Goal: Answer question/provide support: Share knowledge or assist other users

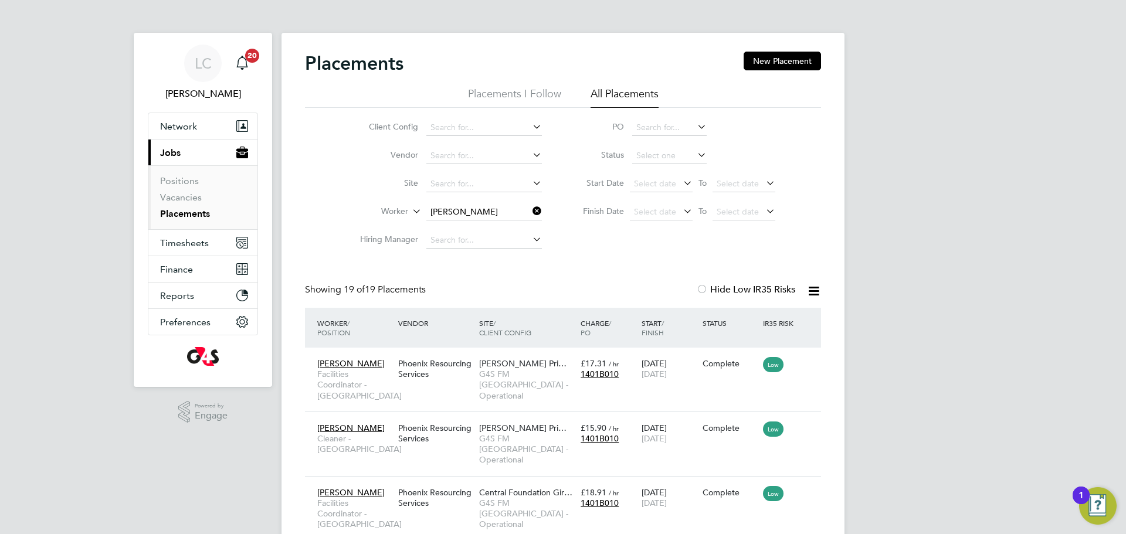
click at [530, 210] on icon at bounding box center [530, 211] width 0 height 16
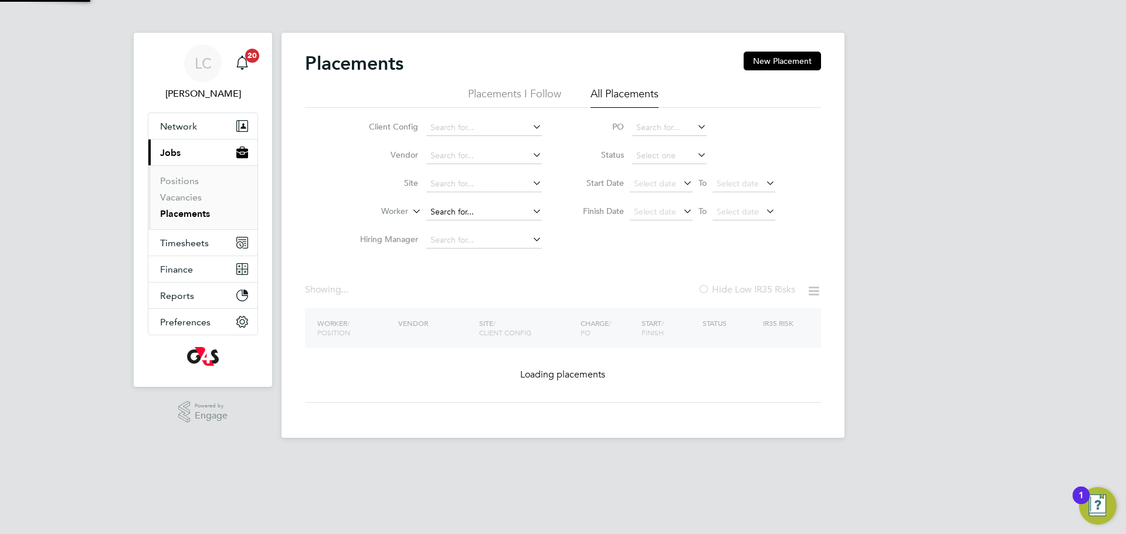
click at [484, 207] on input at bounding box center [484, 212] width 116 height 16
paste input "Faruq Ogunmade"
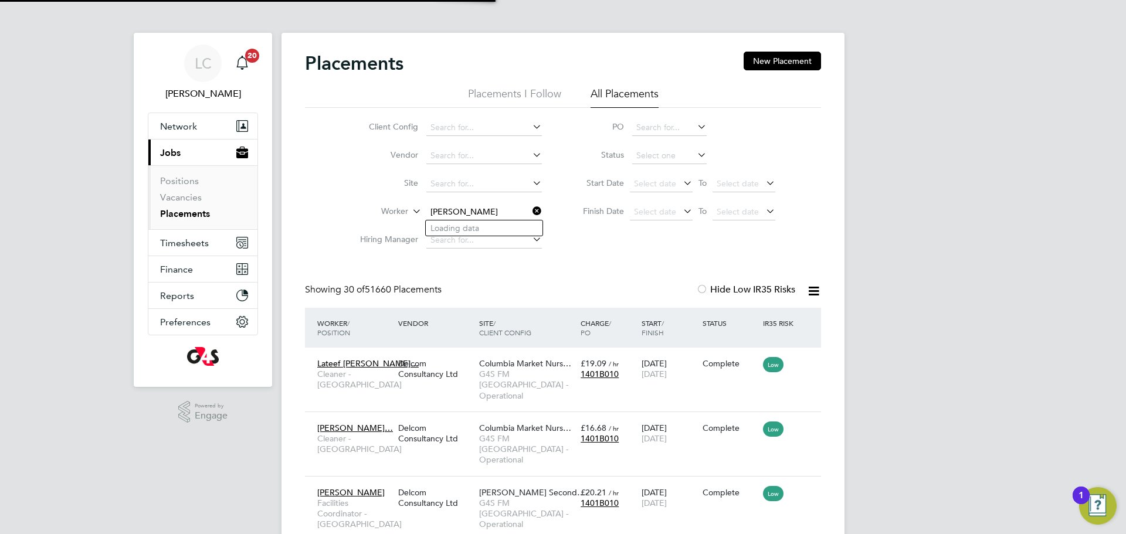
type input "Faruq Ogunmade"
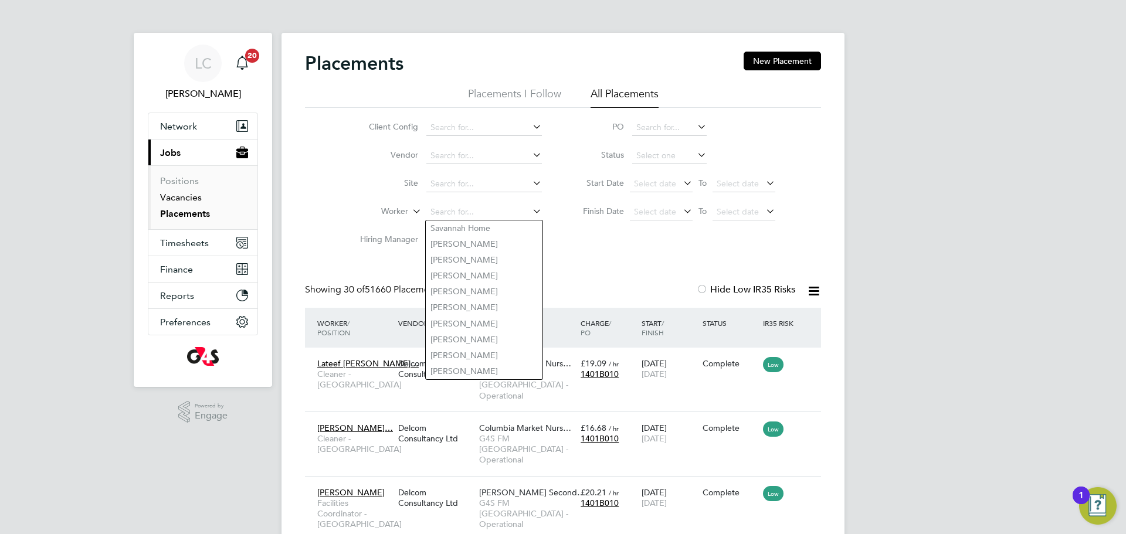
click at [181, 196] on link "Vacancies" at bounding box center [181, 197] width 42 height 11
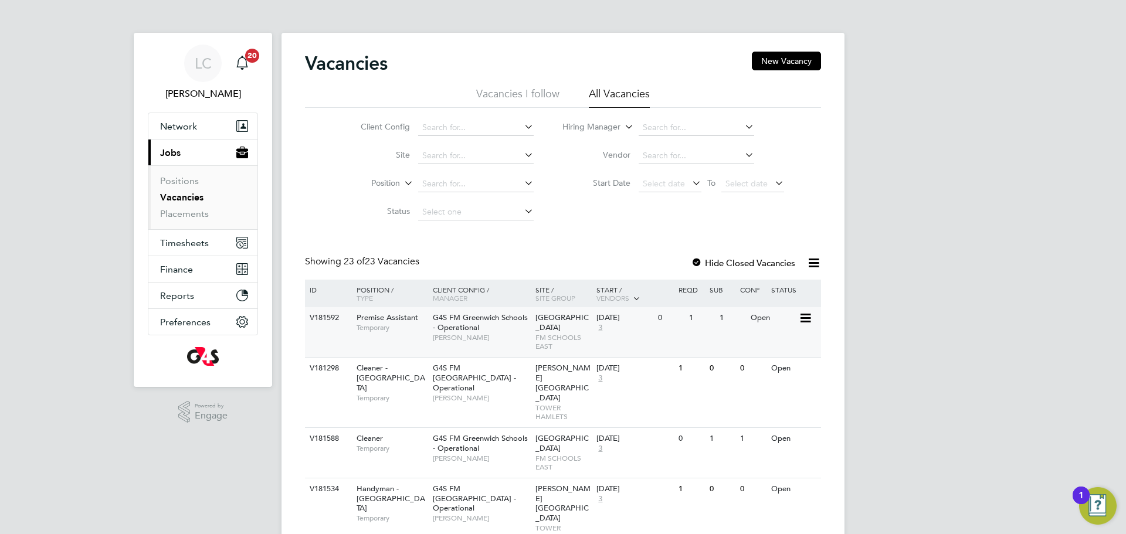
click at [514, 355] on div "V181592 Premise Assistant Temporary G4S FM Greenwich Schools - Operational Shir…" at bounding box center [563, 332] width 516 height 50
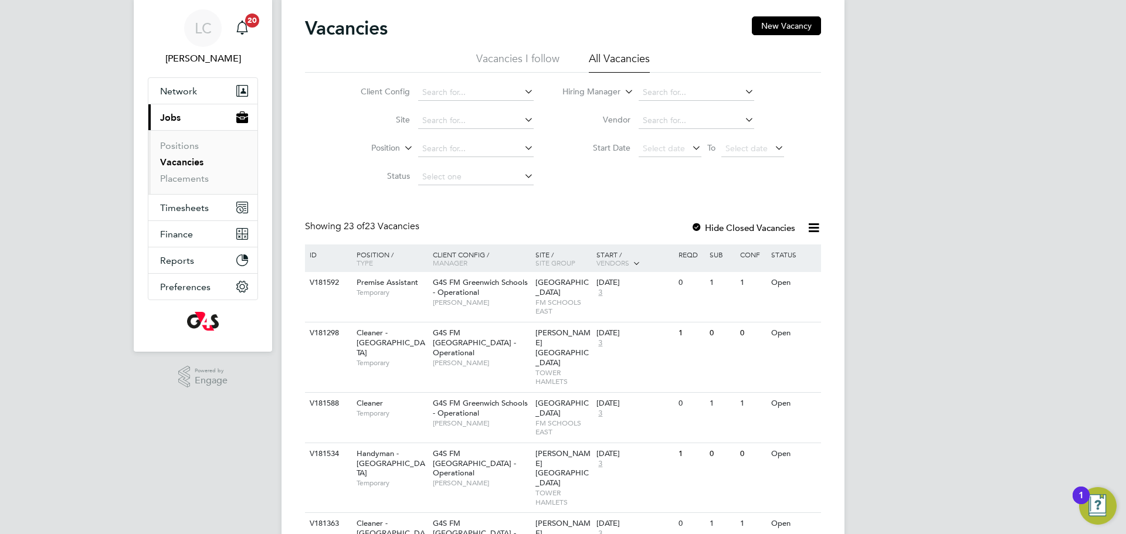
scroll to position [39, 0]
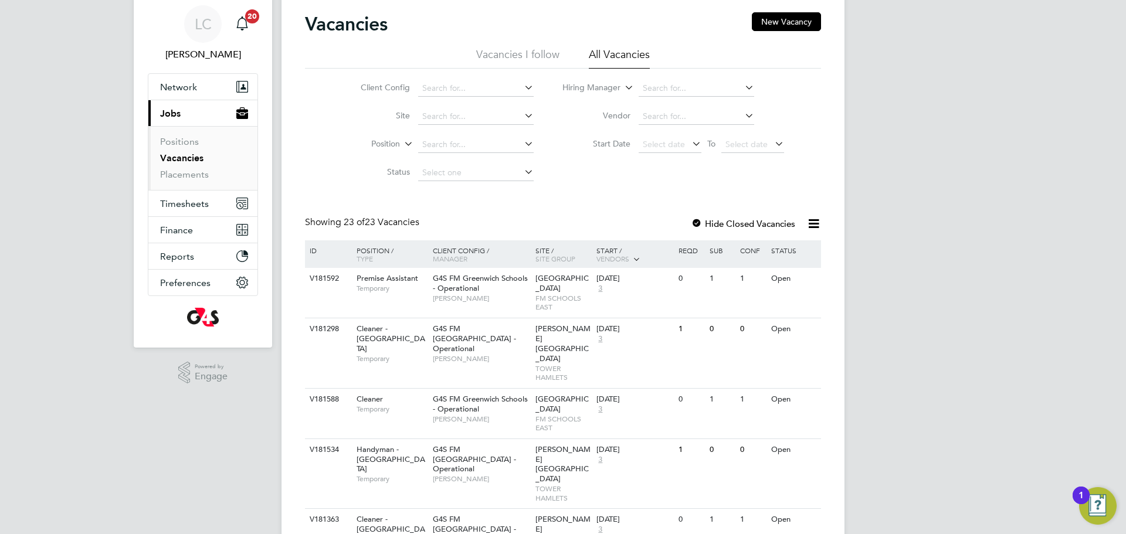
drag, startPoint x: 757, startPoint y: 220, endPoint x: 797, endPoint y: 223, distance: 40.6
click at [763, 222] on label "Hide Closed Vacancies" at bounding box center [743, 223] width 104 height 11
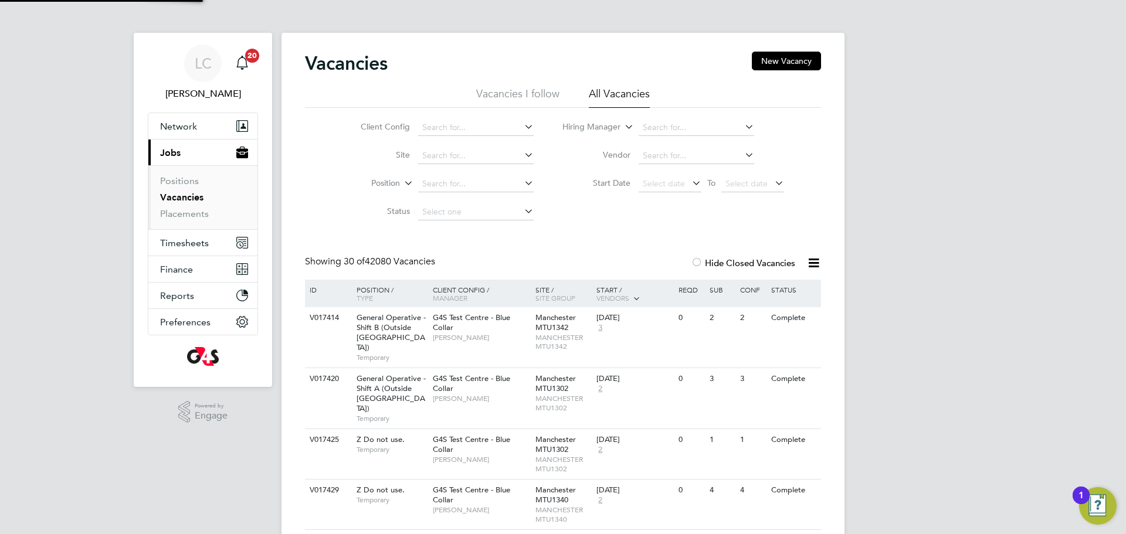
click at [188, 201] on link "Vacancies" at bounding box center [181, 197] width 43 height 11
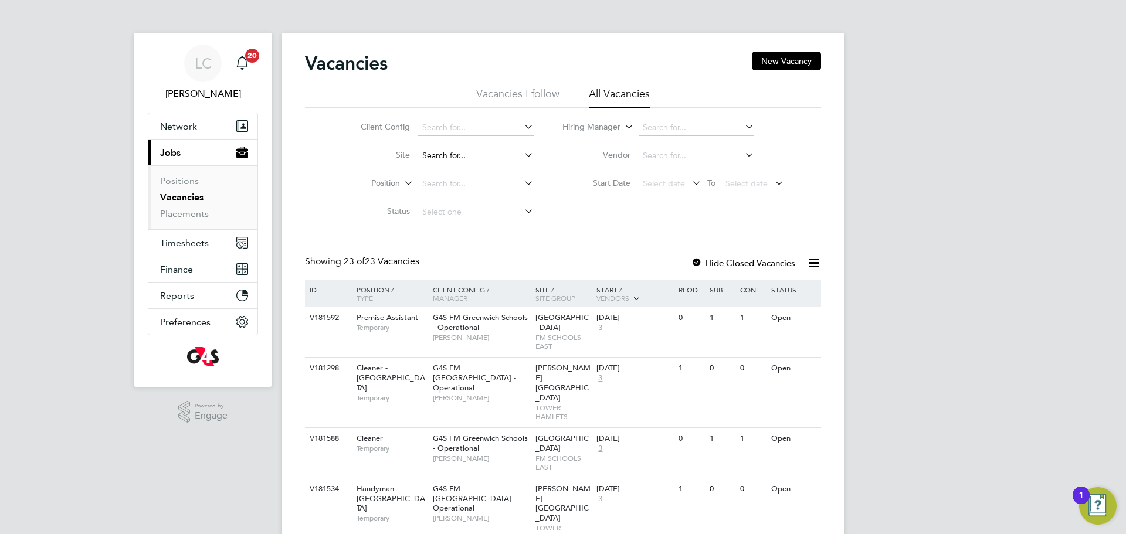
click at [477, 150] on input at bounding box center [476, 156] width 116 height 16
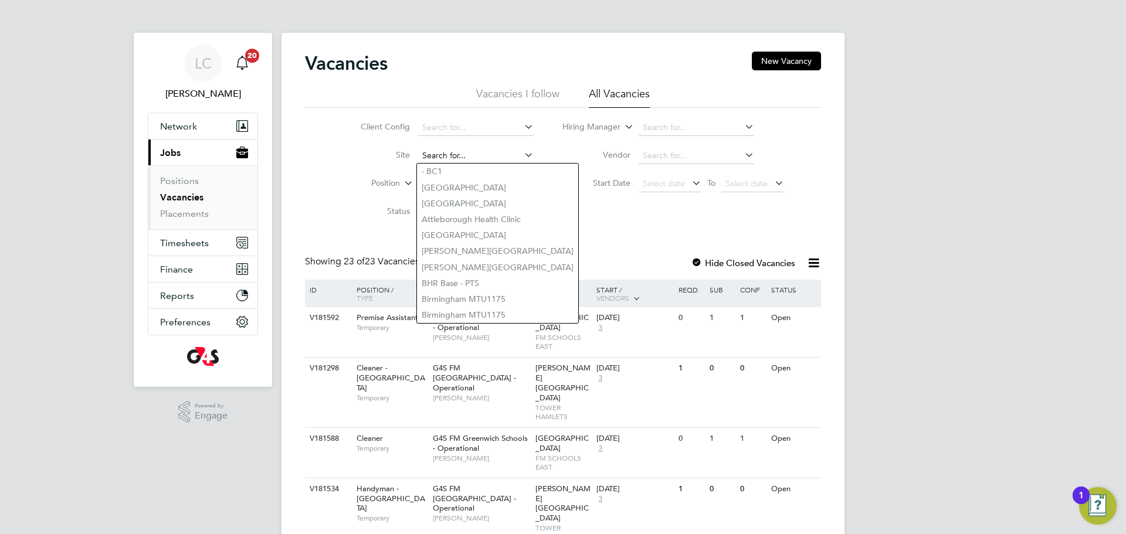
click at [480, 154] on input at bounding box center [476, 156] width 116 height 16
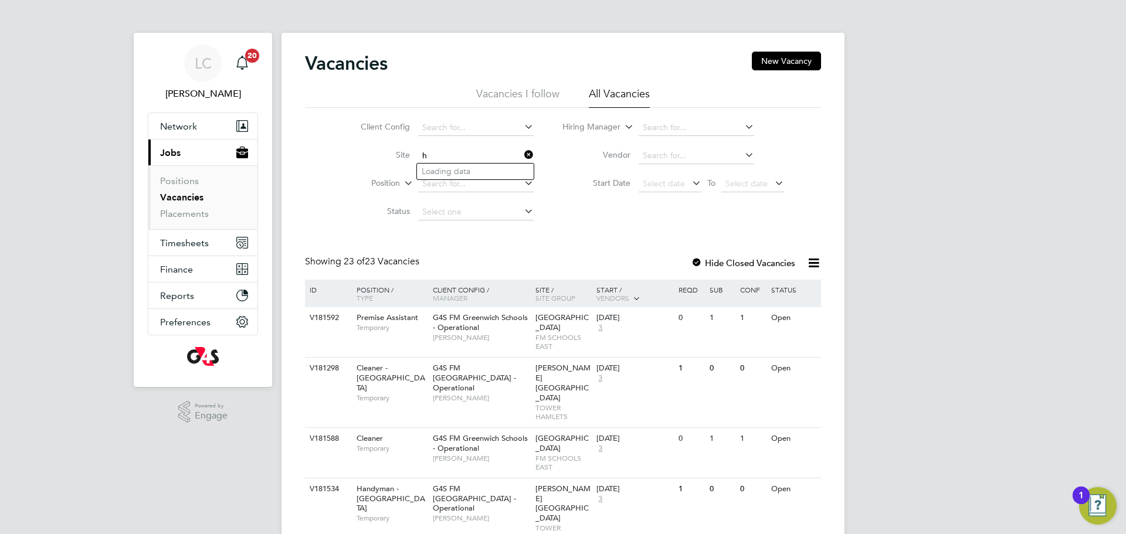
type input "r"
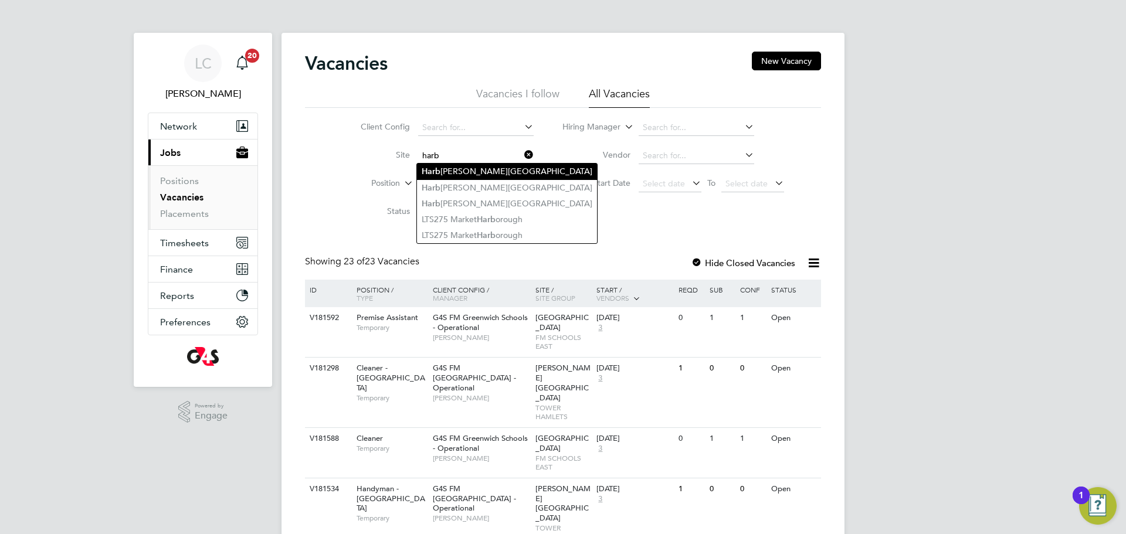
click at [502, 173] on li "Harb inger Primary School" at bounding box center [507, 172] width 180 height 16
type input "Harbinger Primary School"
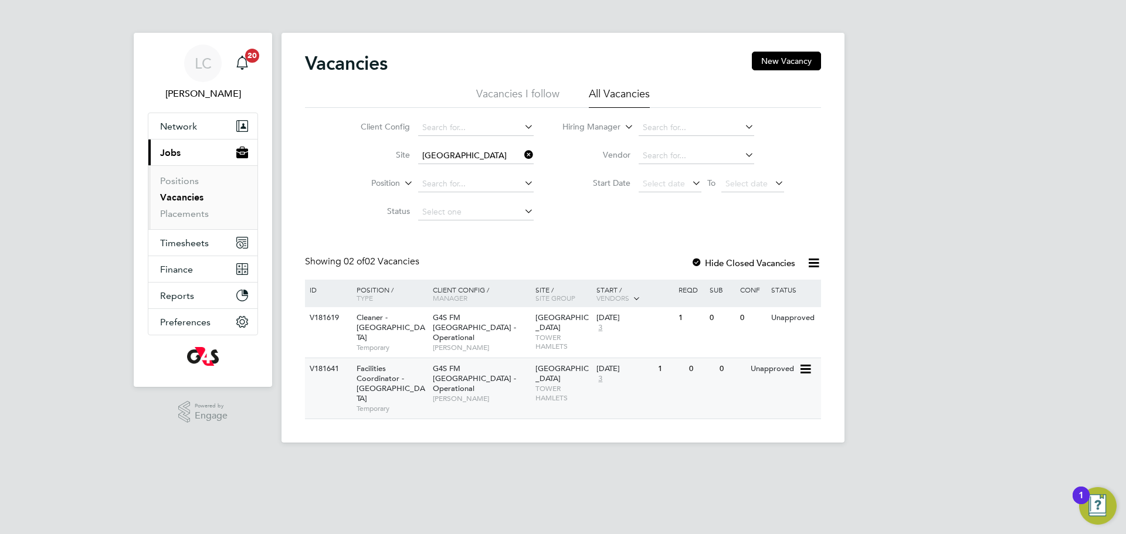
click at [480, 394] on div "G4S FM Tower Hamlets - Operational Teresa Cannon" at bounding box center [481, 383] width 103 height 50
click at [565, 328] on span "Harbinger Primary School" at bounding box center [562, 323] width 53 height 20
click at [188, 214] on link "Placements" at bounding box center [184, 213] width 49 height 11
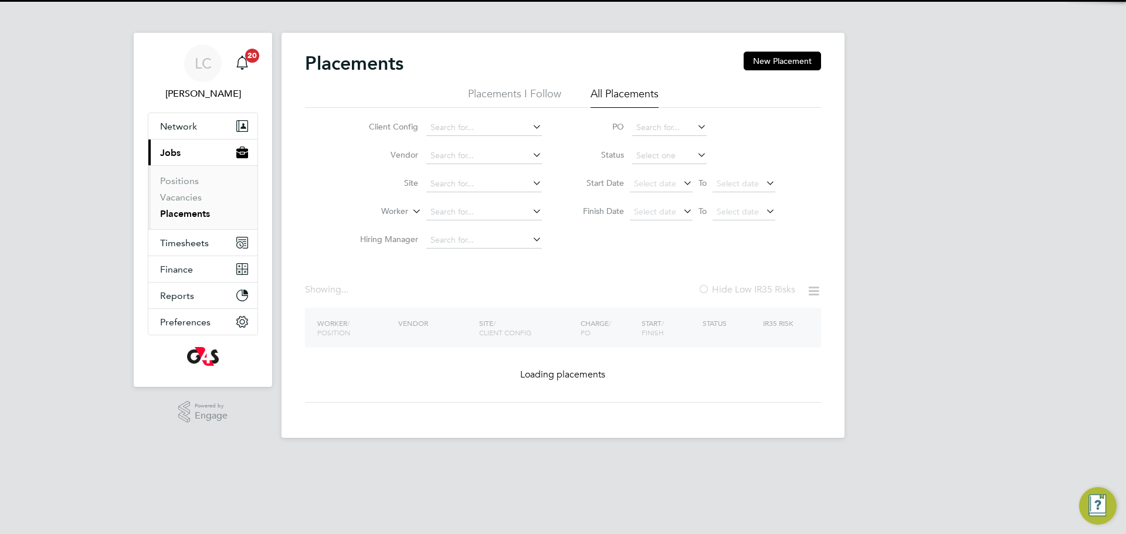
click at [468, 175] on li "Site" at bounding box center [446, 184] width 221 height 28
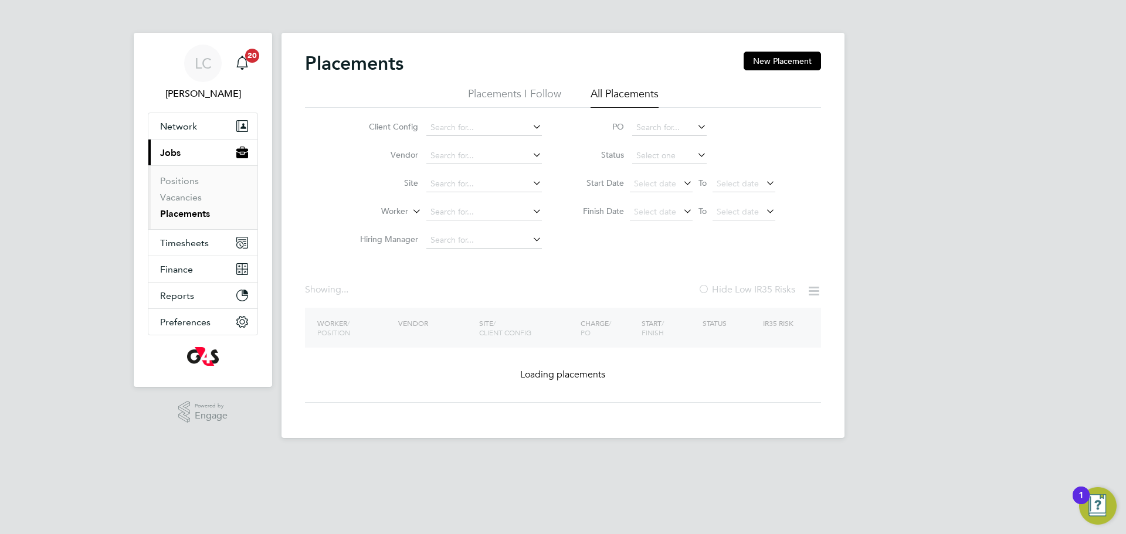
click at [464, 208] on input at bounding box center [484, 212] width 116 height 16
paste input "[PERSON_NAME]"
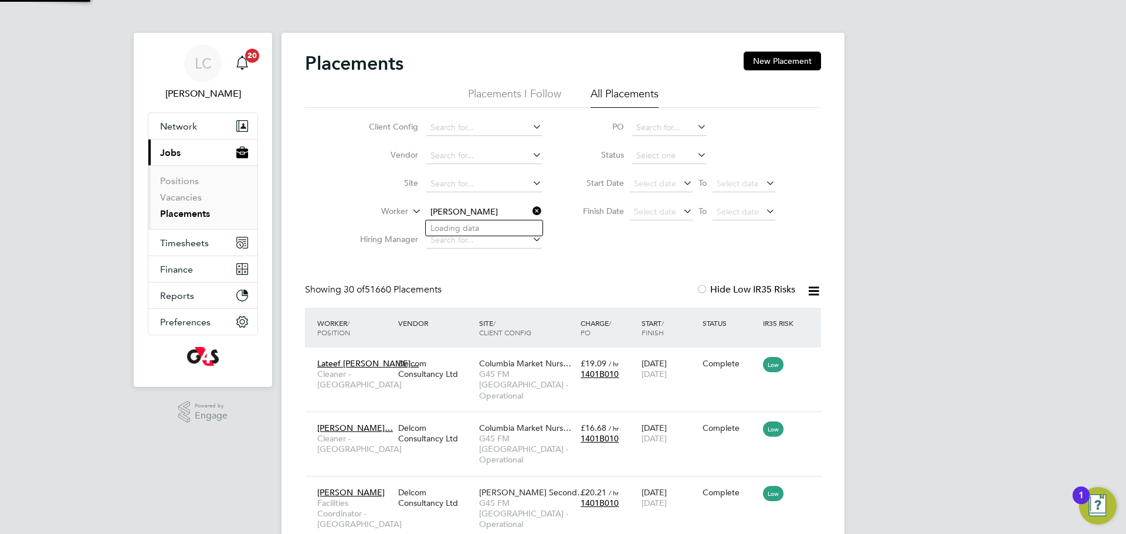
scroll to position [44, 102]
type input "[PERSON_NAME]"
click at [491, 232] on b "Ogunmade" at bounding box center [476, 228] width 43 height 10
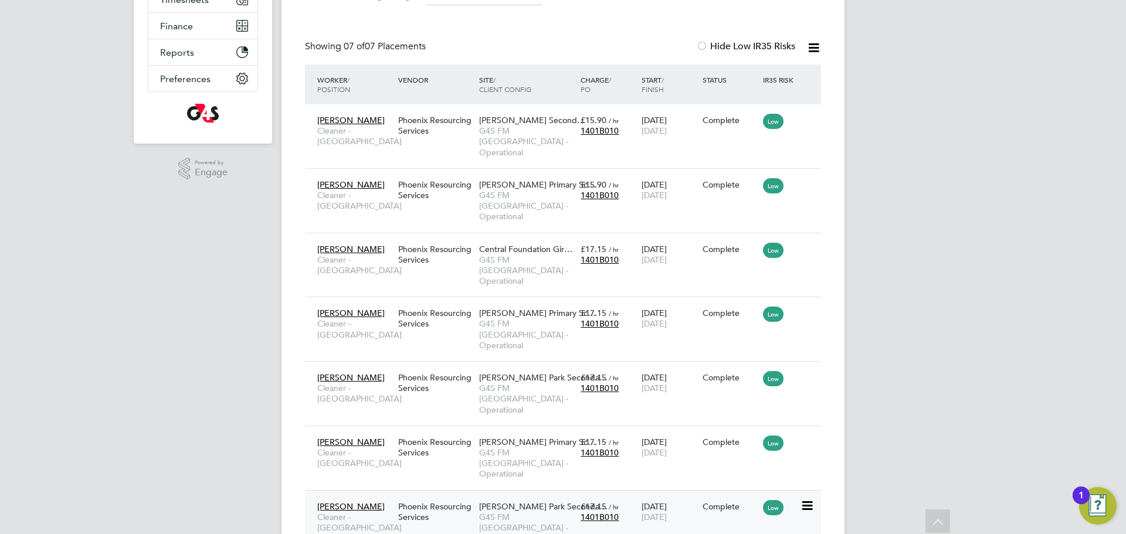
click at [345, 502] on span "[PERSON_NAME]" at bounding box center [350, 507] width 67 height 11
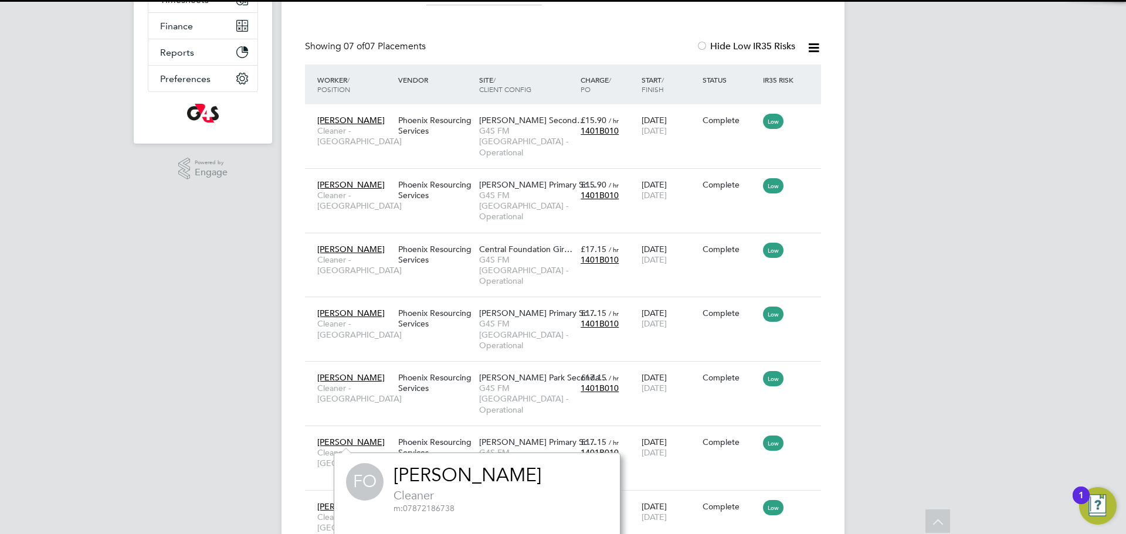
click at [449, 468] on link "[PERSON_NAME]" at bounding box center [468, 475] width 148 height 23
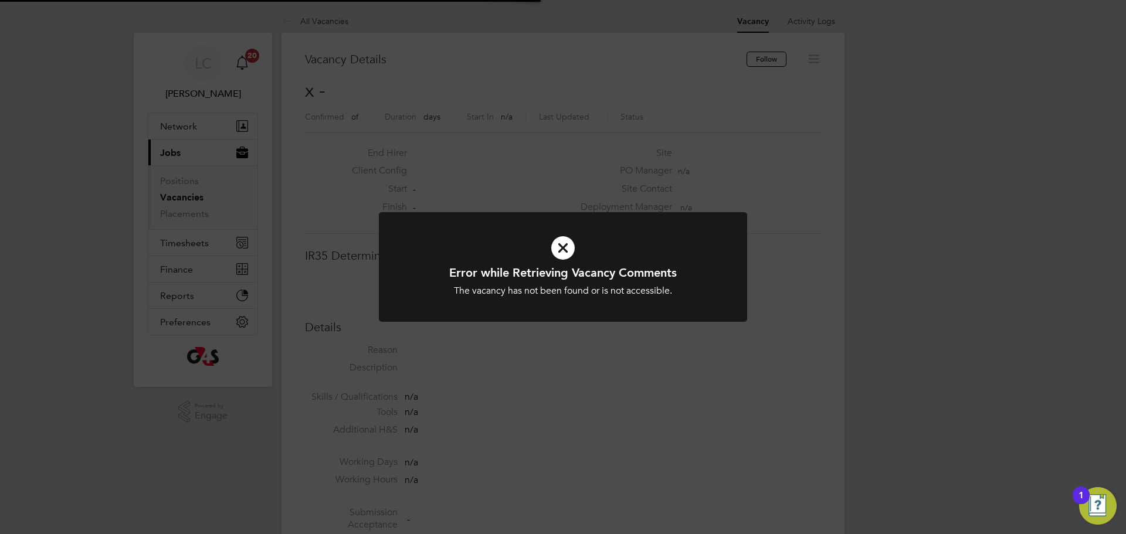
scroll to position [19, 253]
click at [696, 135] on div "Error while Retrieving Vacancy Comments The vacancy has not been found or is no…" at bounding box center [563, 267] width 1126 height 534
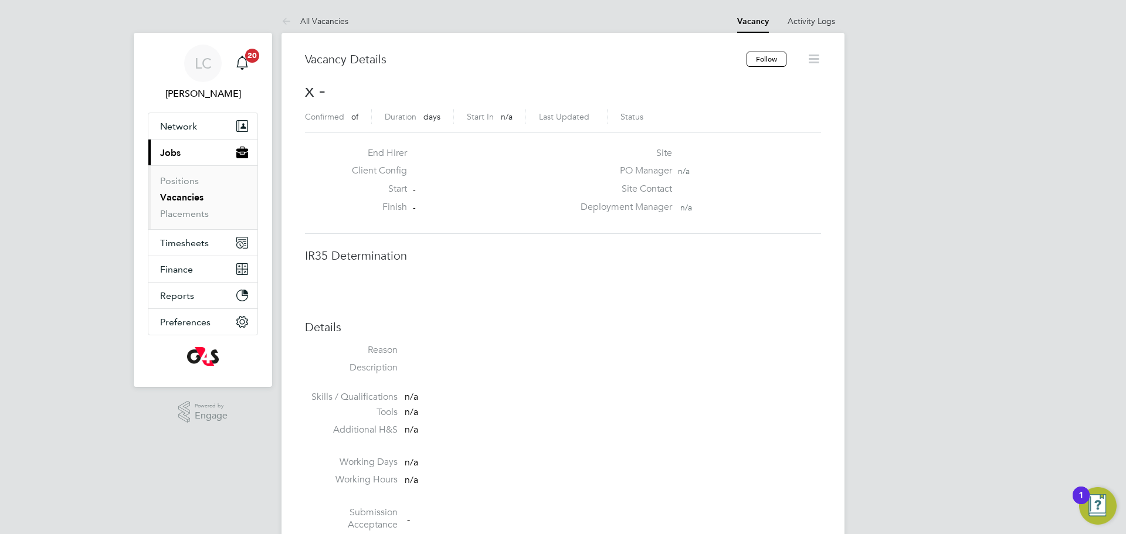
click at [191, 203] on li "Vacancies" at bounding box center [204, 200] width 88 height 16
click at [185, 199] on link "Vacancies" at bounding box center [181, 197] width 43 height 11
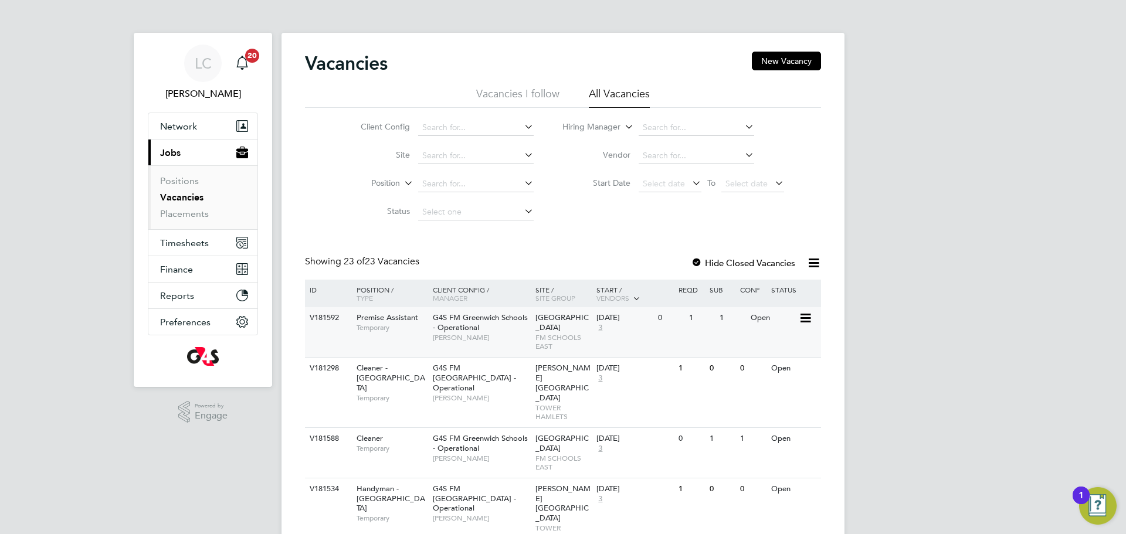
click at [483, 357] on div "V181592 Premise Assistant Temporary G4S FM Greenwich Schools - Operational Shir…" at bounding box center [563, 332] width 516 height 50
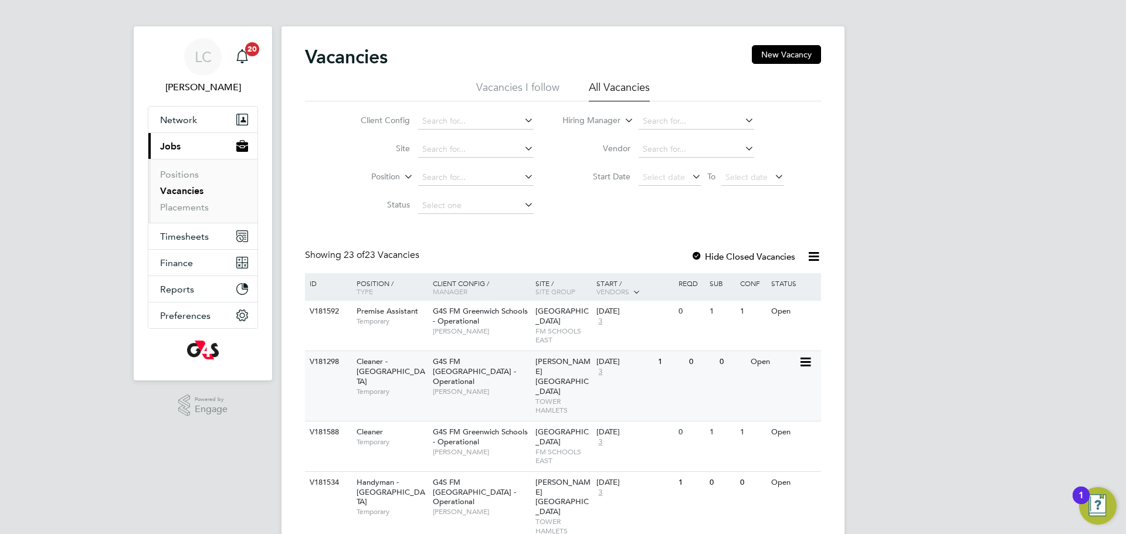
scroll to position [12, 0]
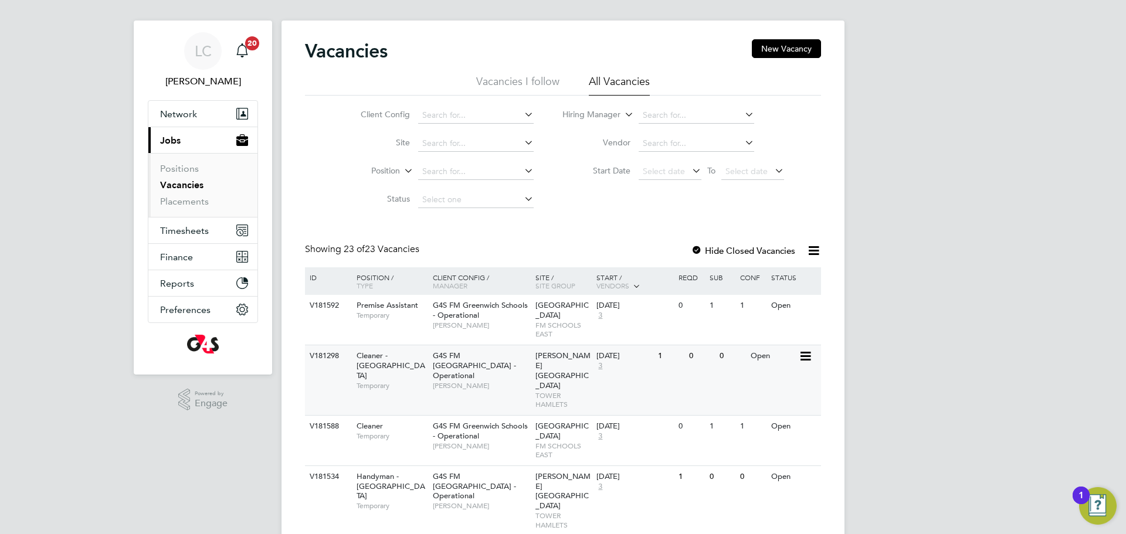
click at [516, 395] on div "G4S FM Tower Hamlets - Operational Teresa Cannon" at bounding box center [481, 371] width 103 height 50
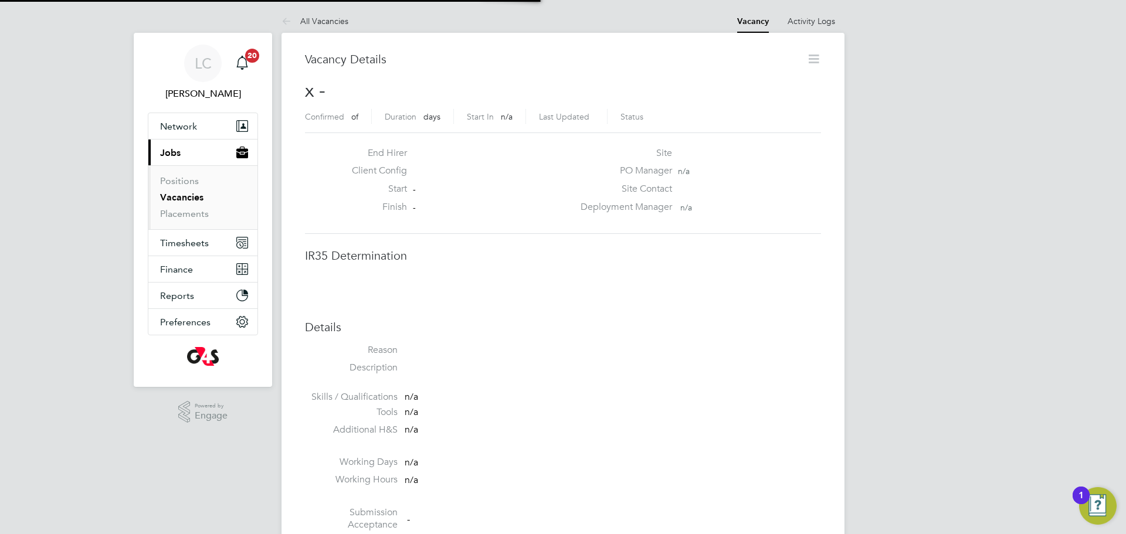
scroll to position [19, 253]
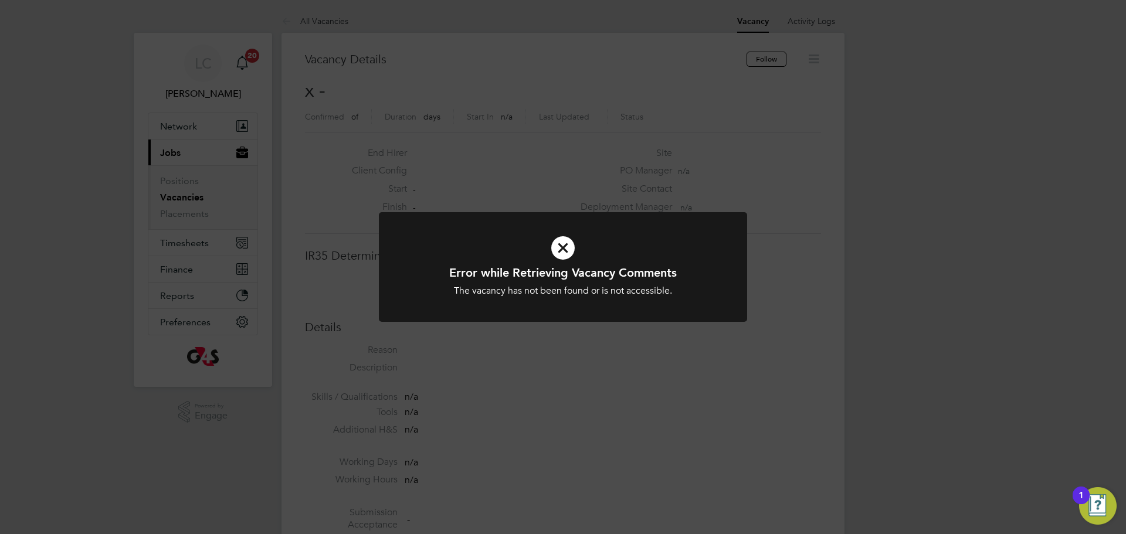
drag, startPoint x: 275, startPoint y: 118, endPoint x: 269, endPoint y: 112, distance: 8.3
click at [273, 116] on div "Error while Retrieving Vacancy Comments The vacancy has not been found or is no…" at bounding box center [563, 267] width 1126 height 534
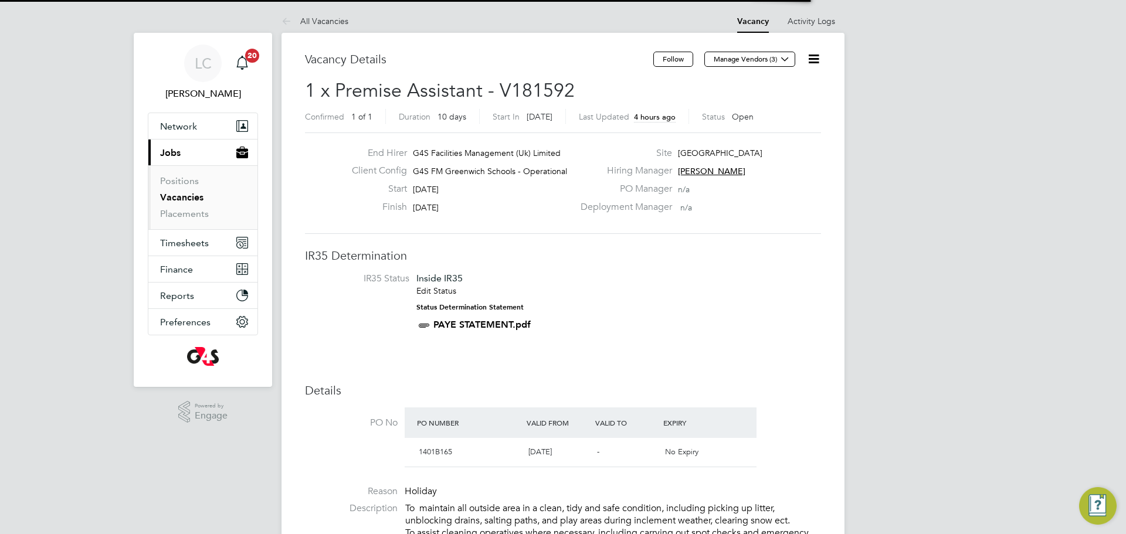
scroll to position [6, 6]
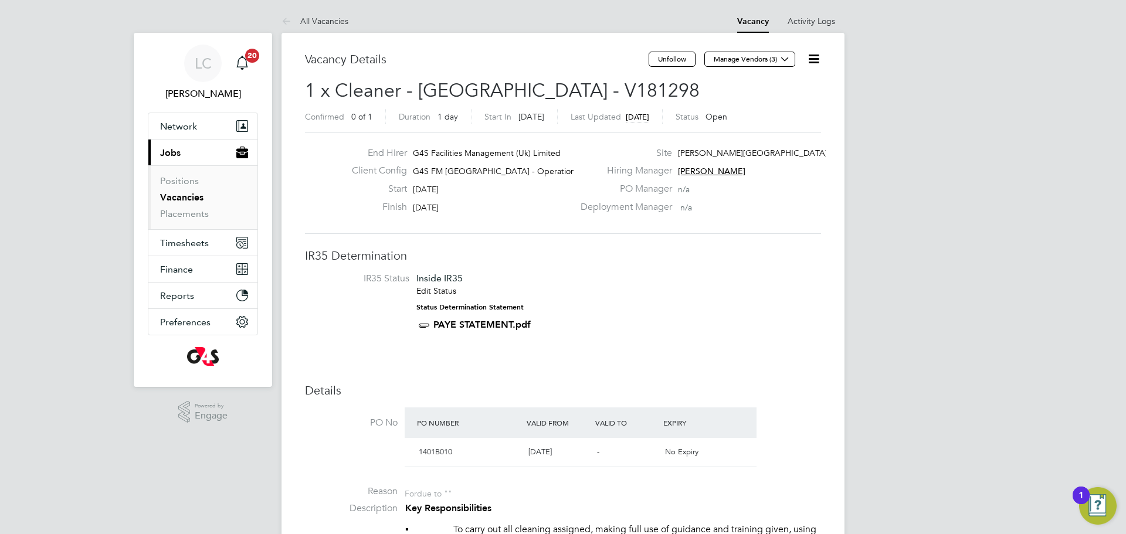
click at [817, 58] on icon at bounding box center [814, 59] width 15 height 15
click at [779, 90] on li "Edit Vacancy" at bounding box center [785, 87] width 68 height 16
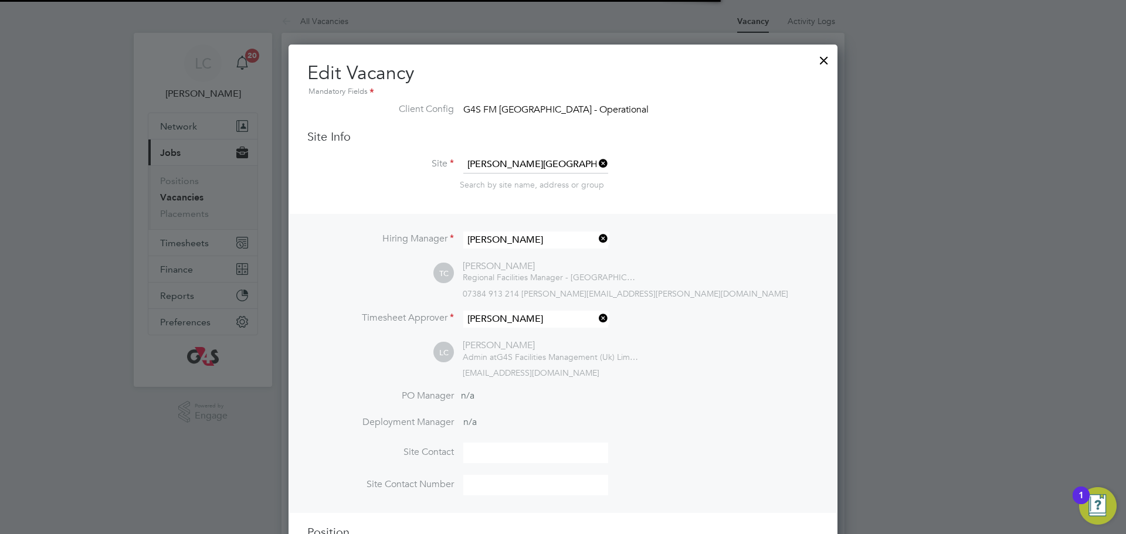
scroll to position [35, 62]
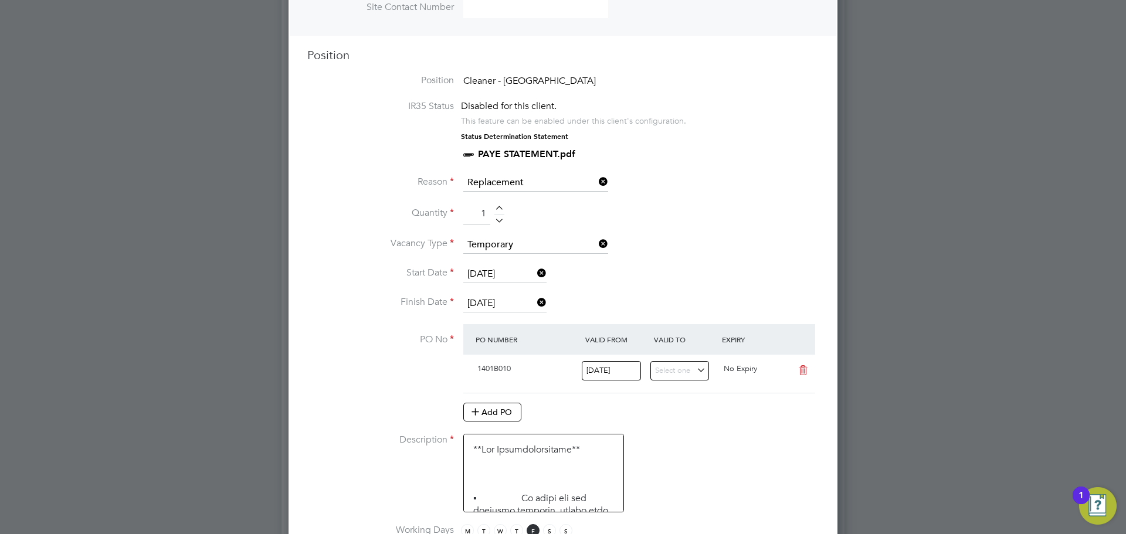
click at [504, 178] on input "Replacement" at bounding box center [535, 183] width 145 height 18
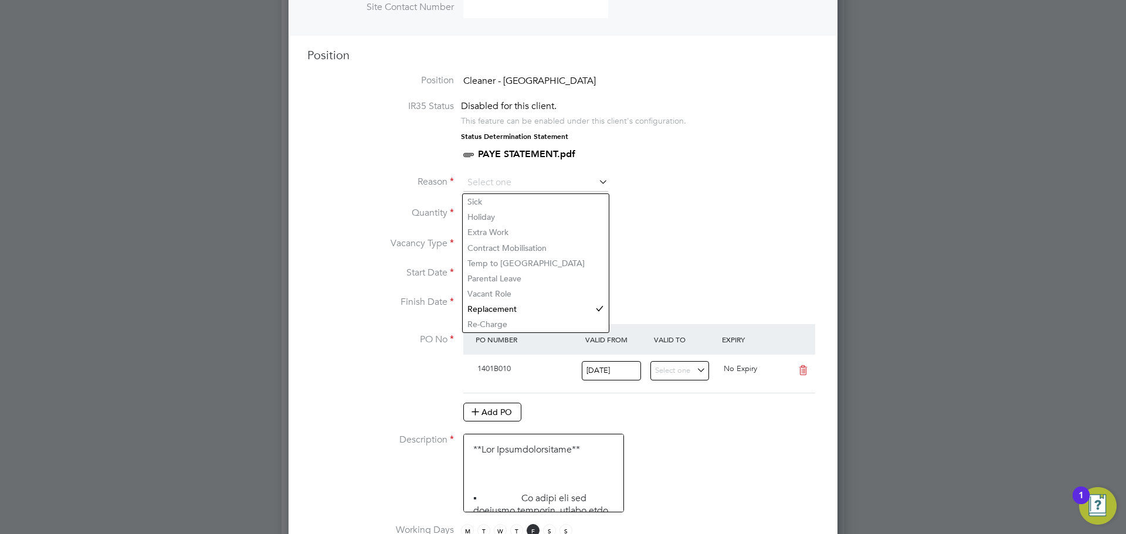
drag, startPoint x: 724, startPoint y: 237, endPoint x: 682, endPoint y: 255, distance: 46.5
click at [724, 236] on li "Quantity 1" at bounding box center [563, 220] width 512 height 33
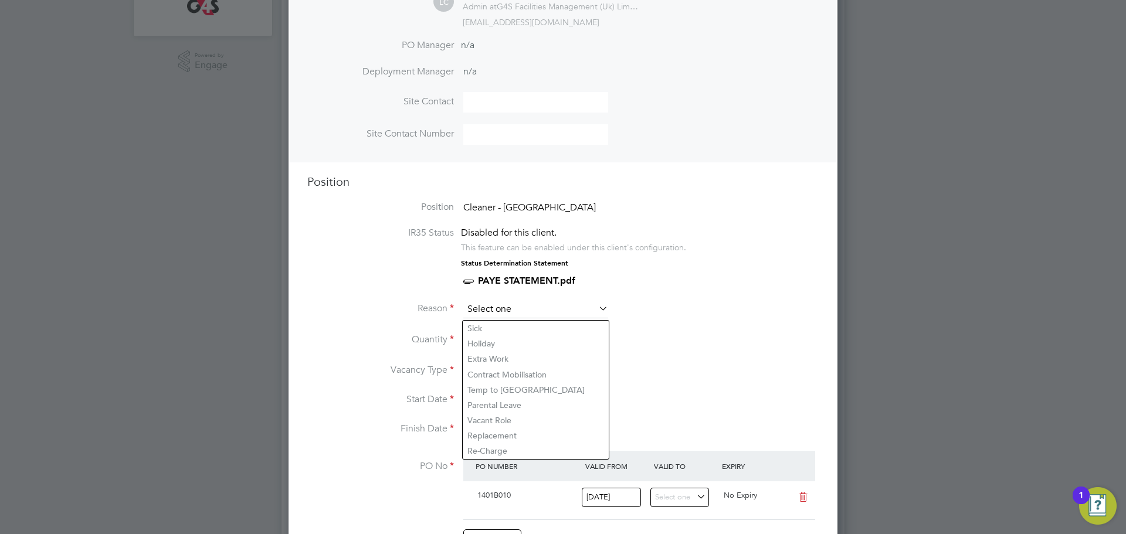
drag, startPoint x: 569, startPoint y: 306, endPoint x: 562, endPoint y: 327, distance: 21.7
click at [568, 306] on input at bounding box center [535, 310] width 145 height 18
click at [501, 448] on li "Re-Charge" at bounding box center [536, 450] width 146 height 15
type input "Re-Charge"
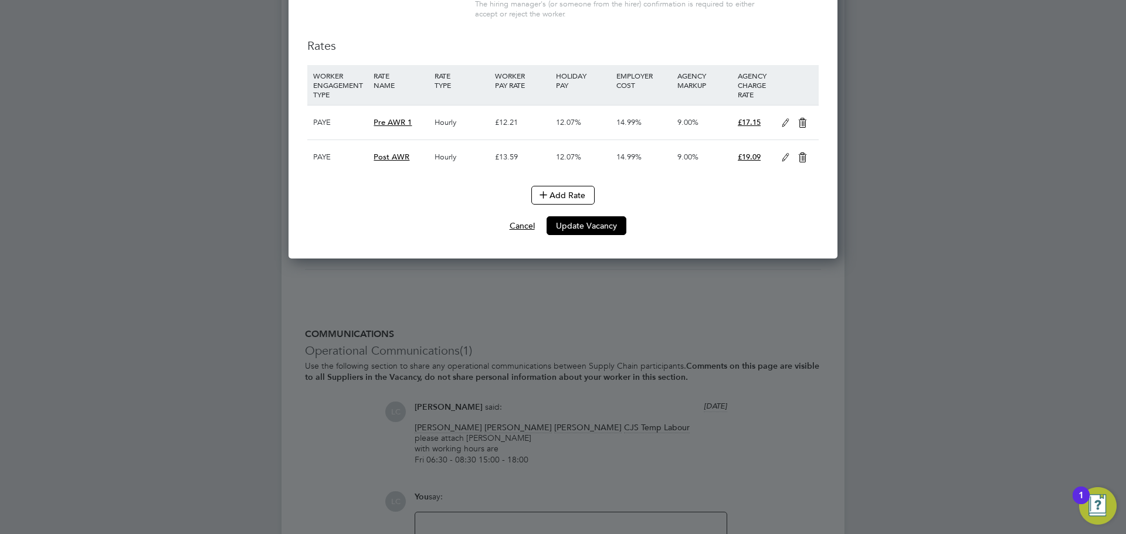
click at [524, 235] on button "Cancel" at bounding box center [522, 225] width 44 height 19
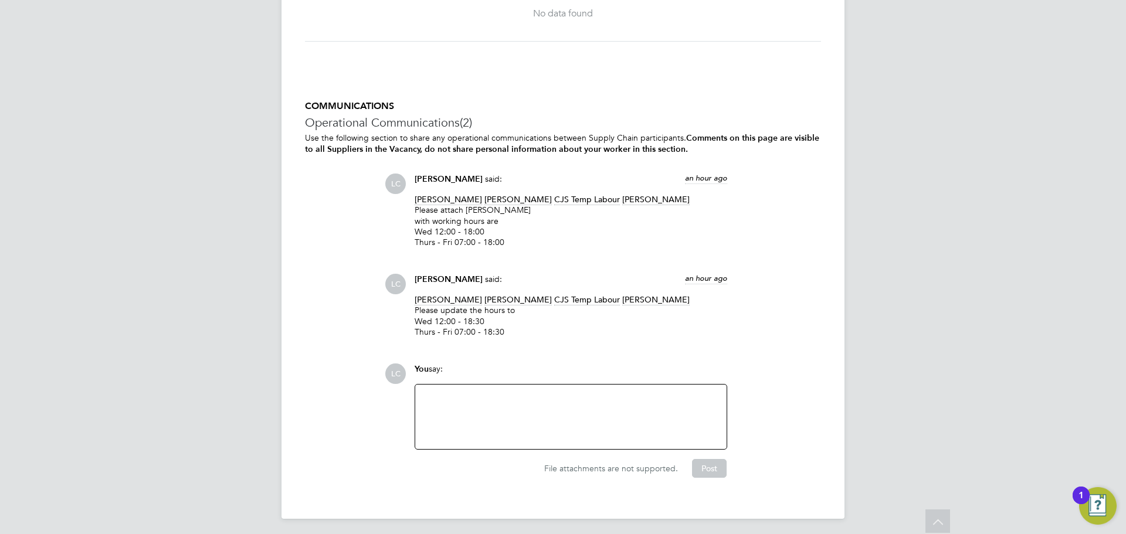
scroll to position [3089, 0]
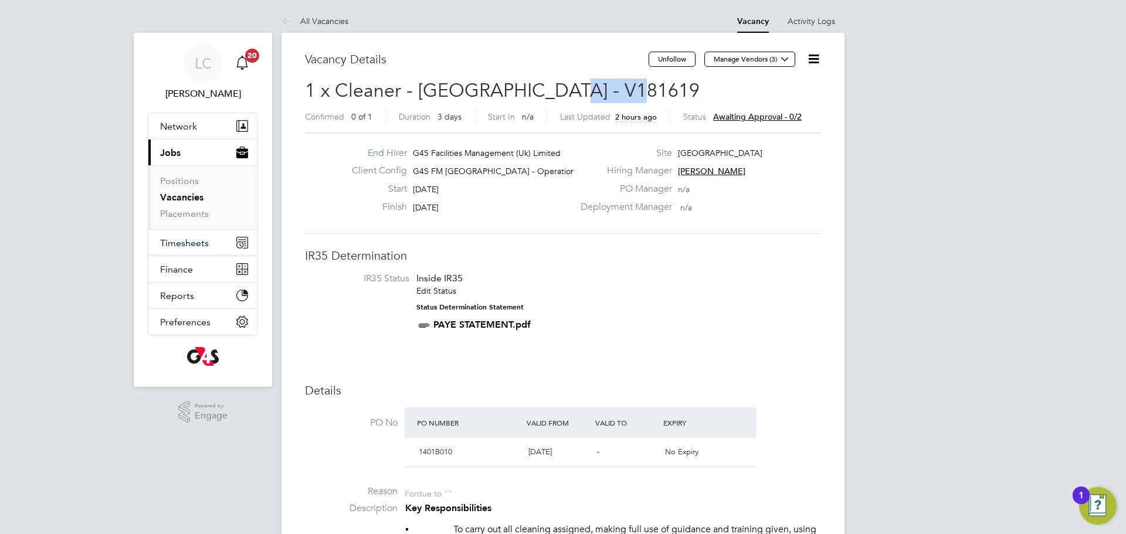
drag, startPoint x: 553, startPoint y: 86, endPoint x: 618, endPoint y: 97, distance: 66.7
click at [618, 97] on span "1 x Cleaner - Tower Hamlet - V181619" at bounding box center [502, 90] width 395 height 23
copy span "V181619"
click at [773, 202] on div "Deployment Manager n/a" at bounding box center [700, 210] width 252 height 18
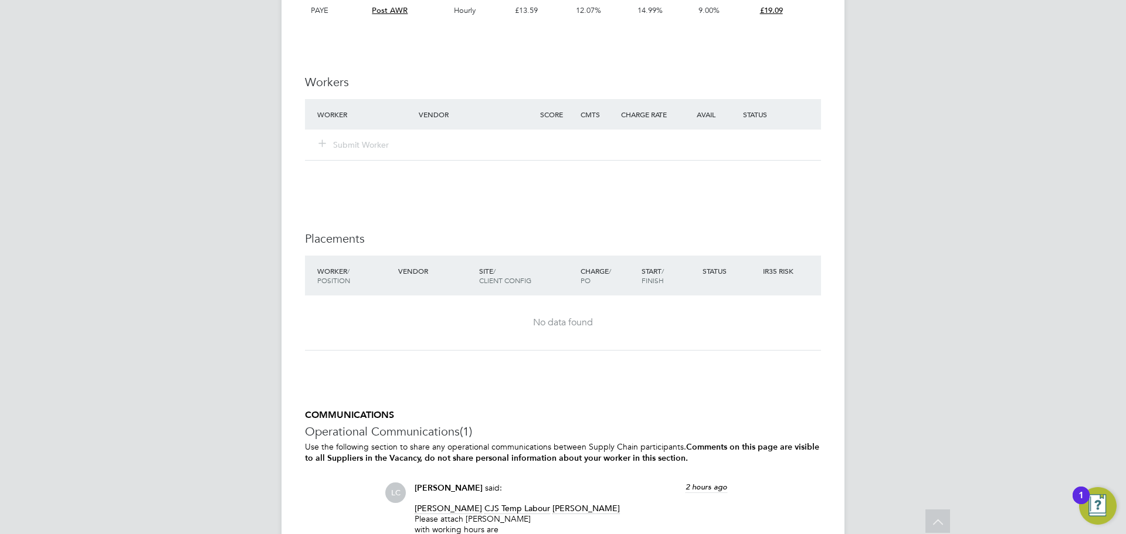
scroll to position [1628, 0]
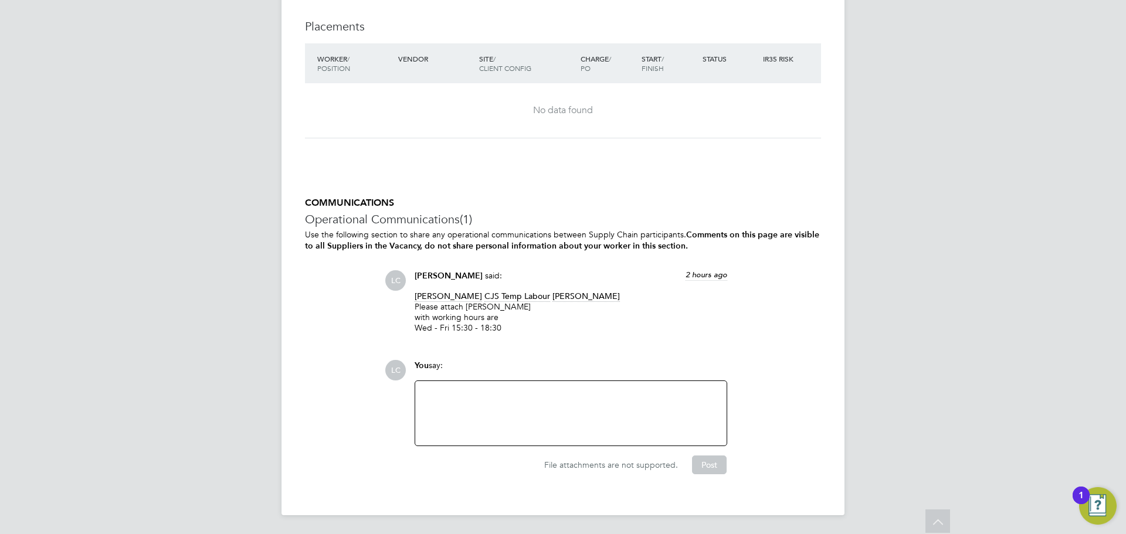
click at [558, 409] on div at bounding box center [570, 413] width 297 height 50
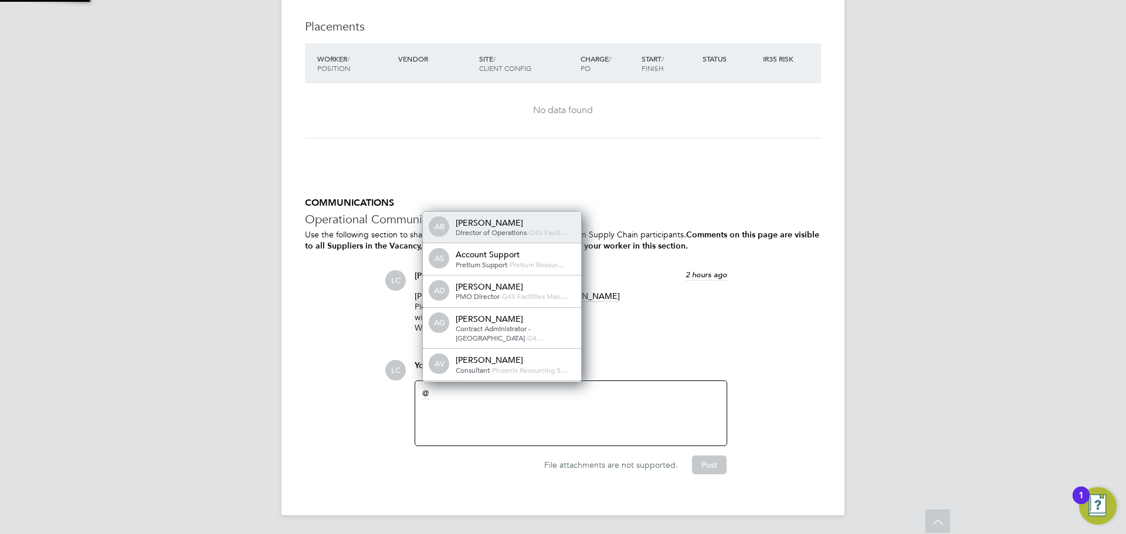
scroll to position [6, 6]
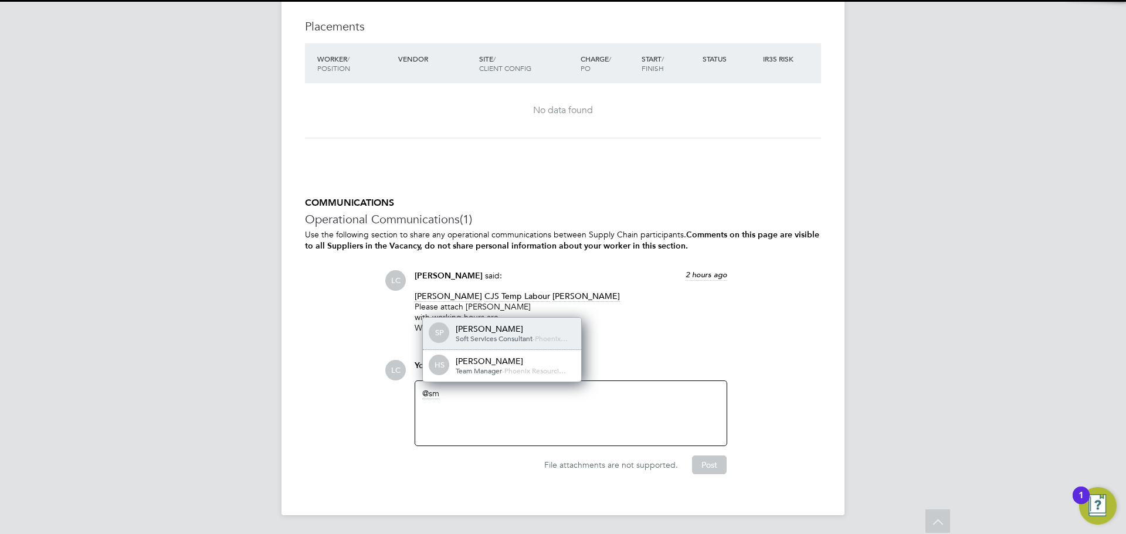
click at [494, 331] on div "Smeraldo Porcaro" at bounding box center [514, 329] width 117 height 11
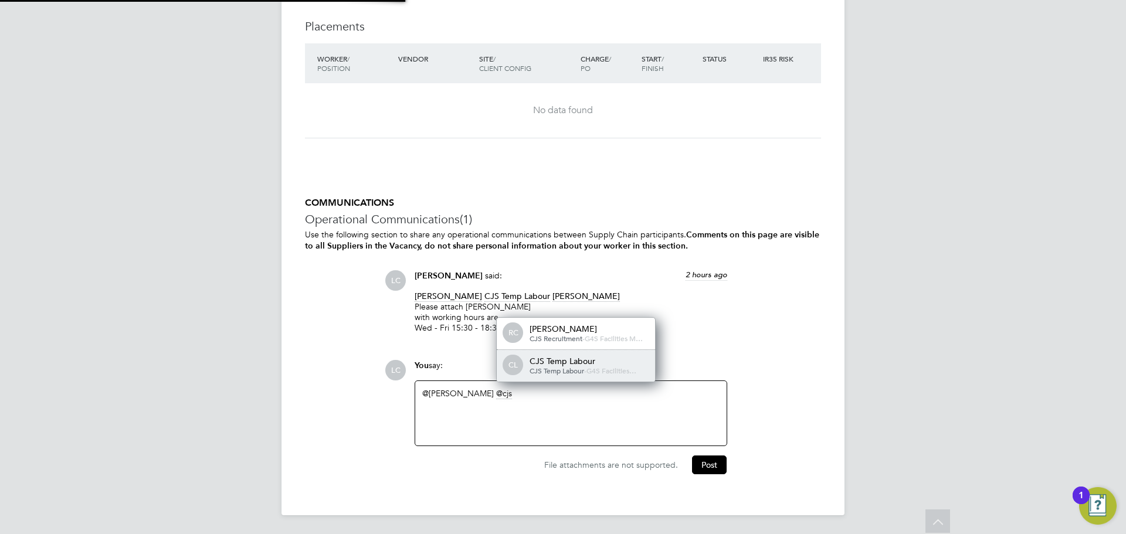
click at [540, 359] on div "CJS Temp Labour" at bounding box center [588, 361] width 117 height 11
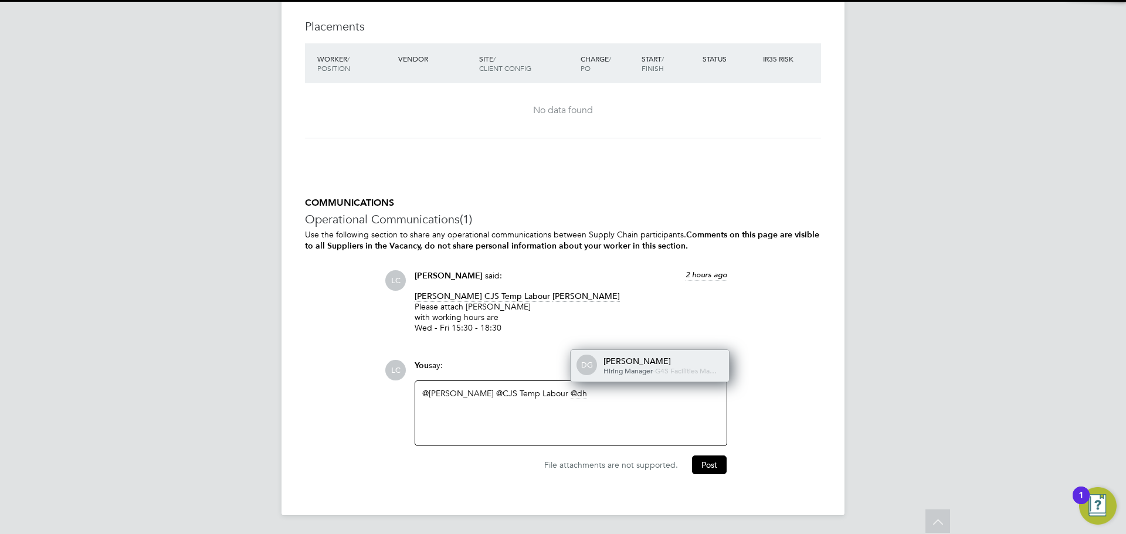
click at [629, 366] on span "Hiring Manager" at bounding box center [628, 370] width 49 height 9
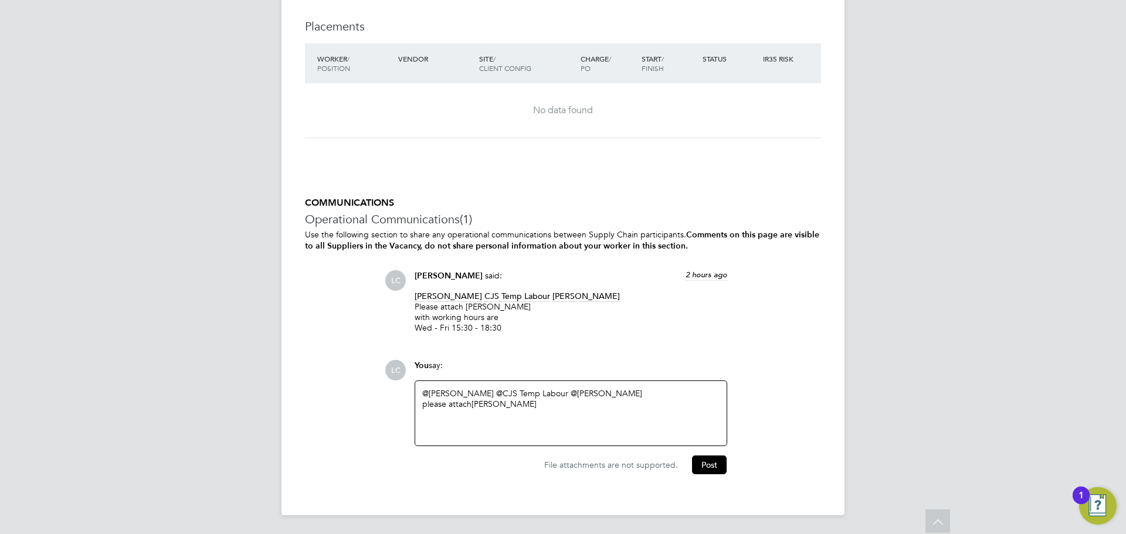
click at [574, 404] on div "please attach Faruq Ogunmade" at bounding box center [570, 404] width 297 height 11
drag, startPoint x: 468, startPoint y: 305, endPoint x: 507, endPoint y: 311, distance: 40.3
click at [507, 311] on p "Smeraldo Porcaro CJS Temp Labour dharmisha gohil Please attach Akwasi Ofori wit…" at bounding box center [571, 312] width 313 height 43
drag, startPoint x: 516, startPoint y: 301, endPoint x: 472, endPoint y: 305, distance: 44.2
click at [472, 304] on p "Smeraldo Porcaro CJS Temp Labour dharmisha gohil Please attach Akwasi Ofori wit…" at bounding box center [571, 312] width 313 height 43
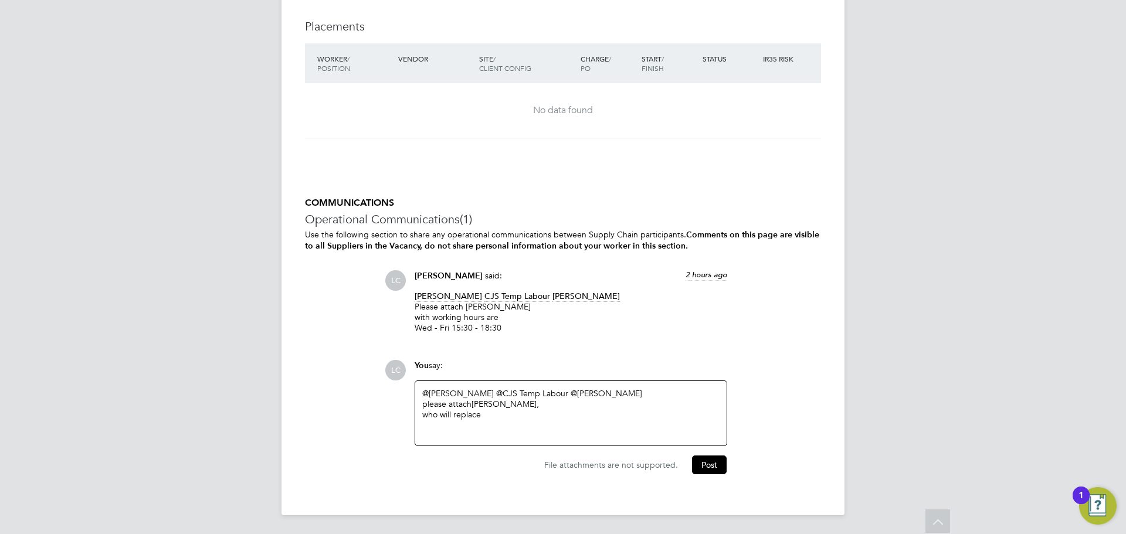
click at [470, 314] on p "Smeraldo Porcaro CJS Temp Labour dharmisha gohil Please attach Akwasi Ofori wit…" at bounding box center [571, 312] width 313 height 43
drag, startPoint x: 466, startPoint y: 306, endPoint x: 535, endPoint y: 323, distance: 71.3
click at [518, 307] on p "Smeraldo Porcaro CJS Temp Labour dharmisha gohil Please attach Akwasi Ofori wit…" at bounding box center [571, 312] width 313 height 43
copy p "Akwasi Ofori"
click at [507, 418] on div "who will replace" at bounding box center [570, 414] width 297 height 11
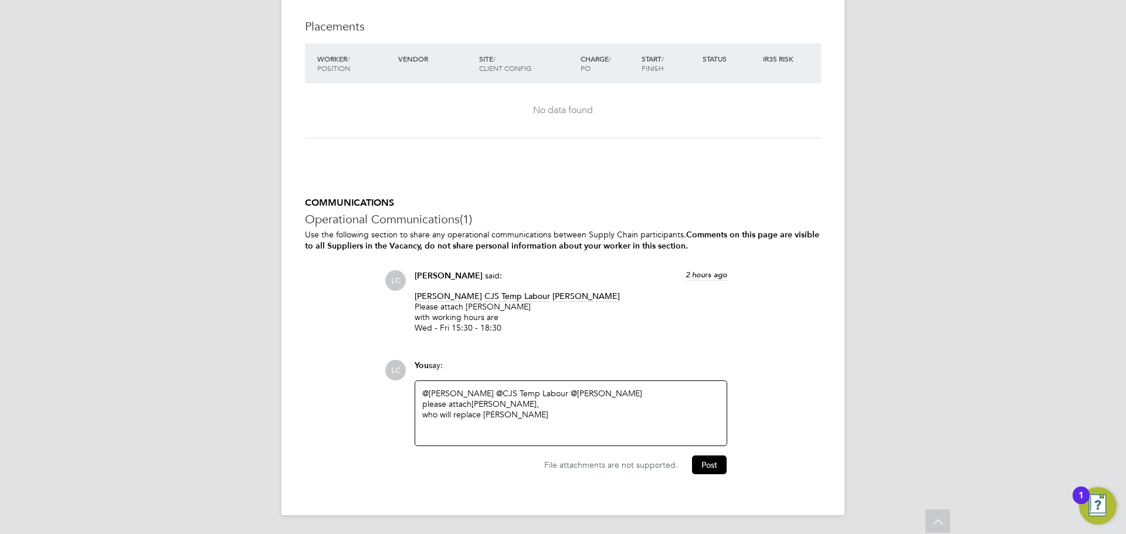
drag, startPoint x: 567, startPoint y: 421, endPoint x: 600, endPoint y: 431, distance: 34.7
click at [572, 422] on div "@Smeraldo Porcaro ​ @CJS Temp Labour ​ @dharmisha gohil ​ please attach Faruq O…" at bounding box center [570, 413] width 297 height 50
click at [713, 465] on button "Post" at bounding box center [709, 465] width 35 height 19
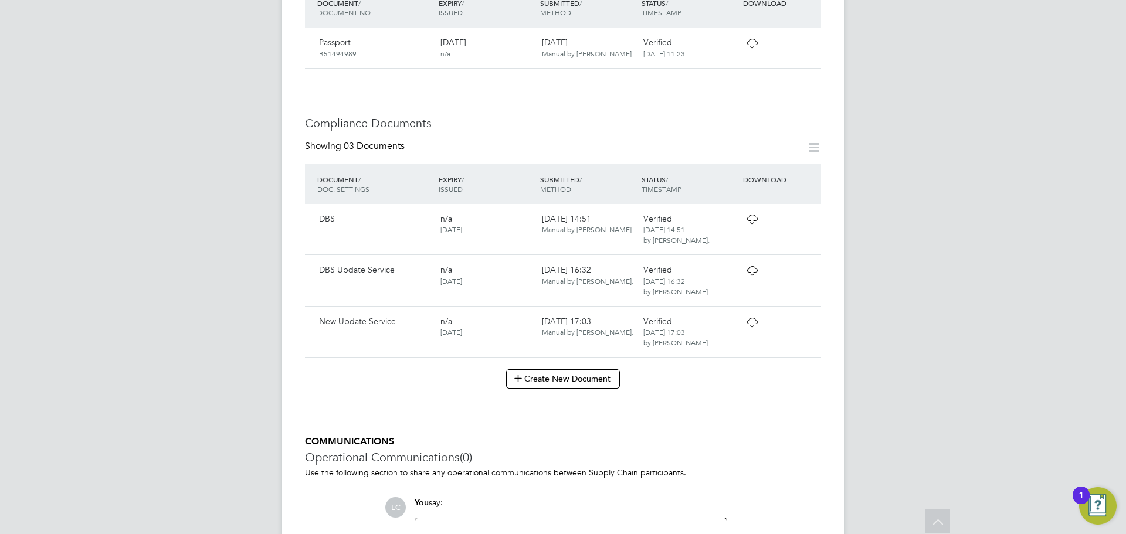
scroll to position [578, 0]
click at [756, 265] on icon at bounding box center [752, 267] width 15 height 9
